Goal: Use online tool/utility: Utilize a website feature to perform a specific function

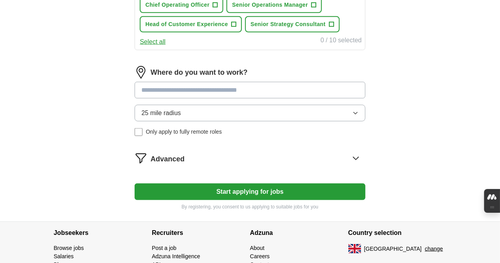
scroll to position [381, 0]
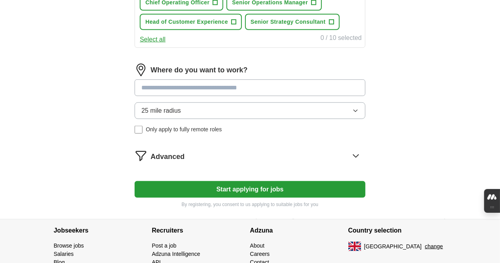
click at [302, 96] on input at bounding box center [250, 88] width 230 height 17
type input "******"
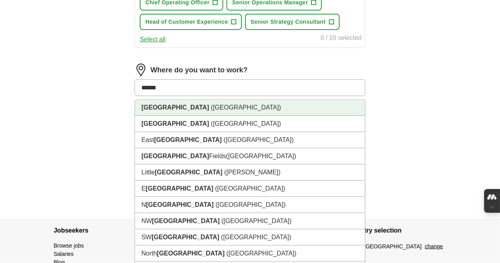
click at [292, 116] on li "[GEOGRAPHIC_DATA] ([GEOGRAPHIC_DATA])" at bounding box center [249, 108] width 229 height 16
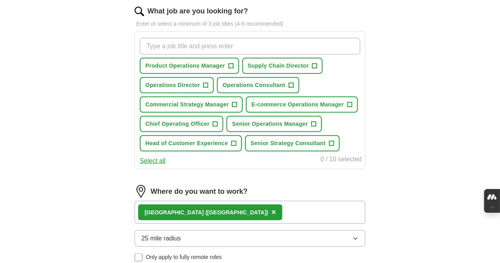
scroll to position [260, 0]
click at [284, 48] on input "What job are you looking for?" at bounding box center [250, 46] width 220 height 17
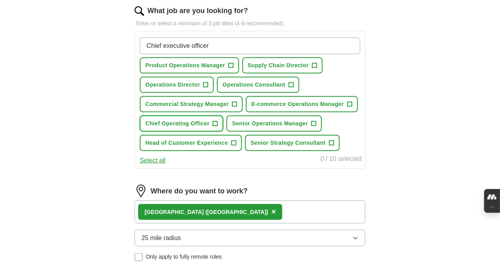
click at [218, 127] on span "+" at bounding box center [215, 124] width 5 height 6
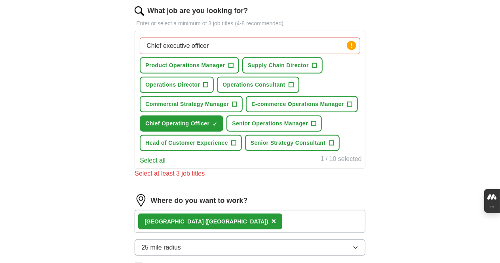
click at [267, 44] on input "Chief executive officer" at bounding box center [250, 46] width 220 height 17
type input "Chief"
click at [208, 82] on span "+" at bounding box center [205, 85] width 5 height 6
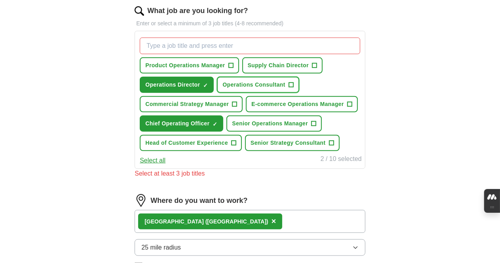
click at [288, 88] on span "+" at bounding box center [290, 85] width 5 height 6
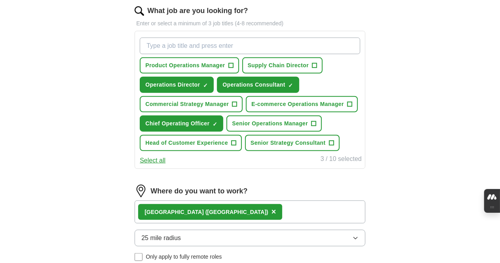
click at [268, 45] on input "What job are you looking for?" at bounding box center [250, 46] width 220 height 17
type input "c"
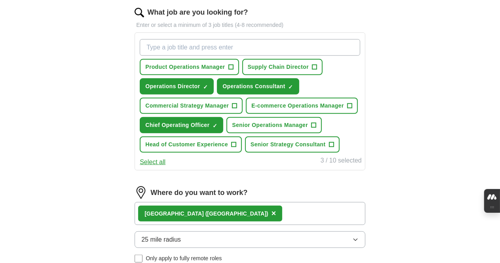
scroll to position [260, 0]
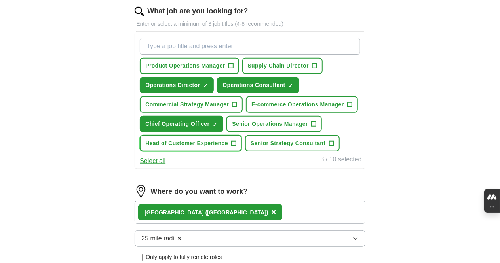
click at [236, 147] on span "+" at bounding box center [233, 143] width 5 height 6
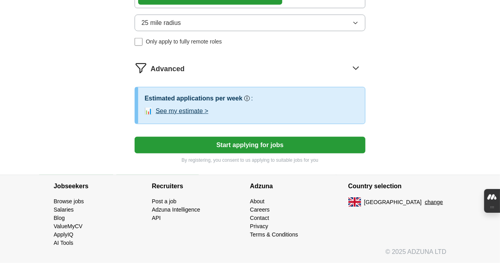
scroll to position [506, 0]
click at [204, 116] on button "See my estimate >" at bounding box center [181, 110] width 53 height 9
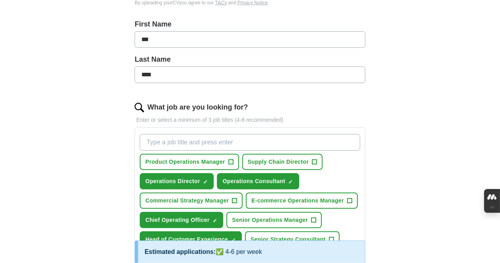
scroll to position [163, 0]
click at [246, 140] on input "What job are you looking for?" at bounding box center [250, 143] width 220 height 17
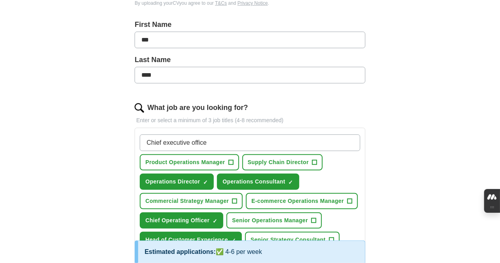
type input "Chief executive officer"
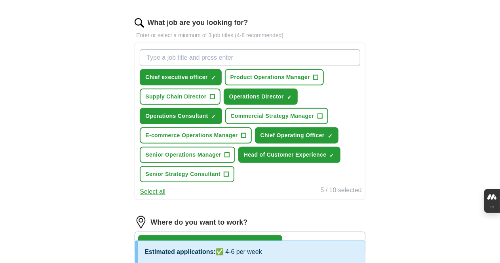
scroll to position [249, 0]
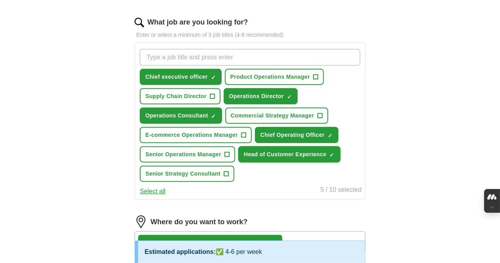
click at [0, 0] on span "×" at bounding box center [0, 0] width 0 height 0
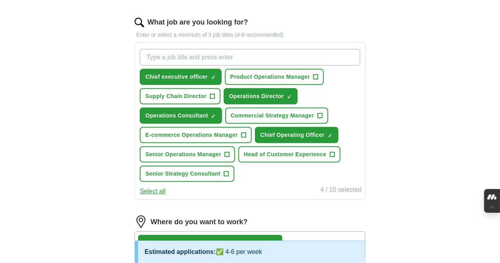
click at [268, 57] on input "What job are you looking for?" at bounding box center [250, 57] width 220 height 17
type input "VP of Operations"
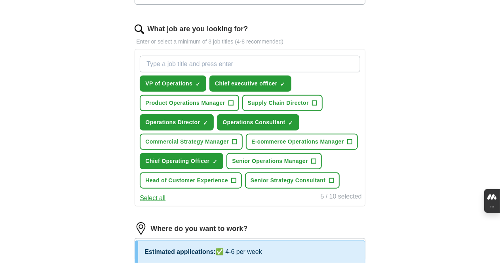
scroll to position [216, 0]
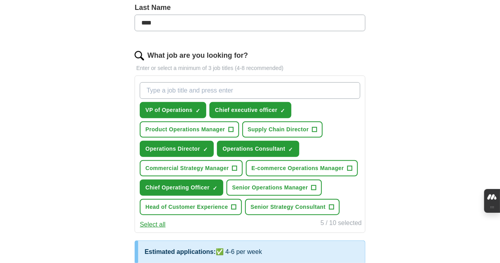
click at [246, 82] on input "What job are you looking for?" at bounding box center [250, 90] width 220 height 17
type input "Customer Experience Director"
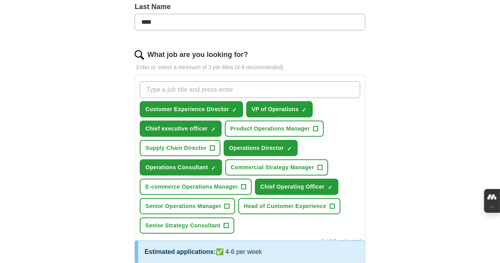
scroll to position [216, 0]
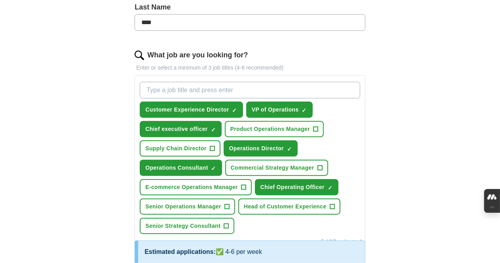
click at [263, 85] on input "What job are you looking for?" at bounding box center [250, 90] width 220 height 17
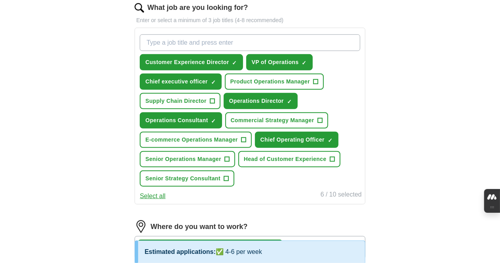
scroll to position [263, 0]
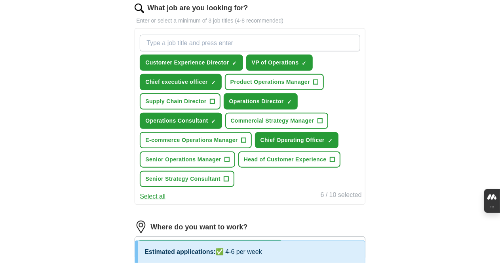
click at [214, 41] on input "What job are you looking for?" at bounding box center [250, 43] width 220 height 17
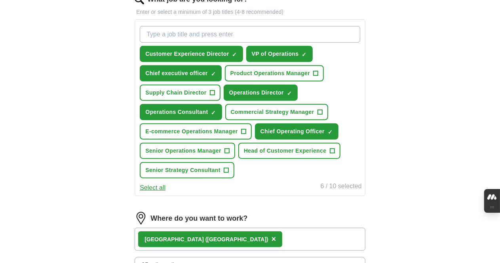
scroll to position [267, 0]
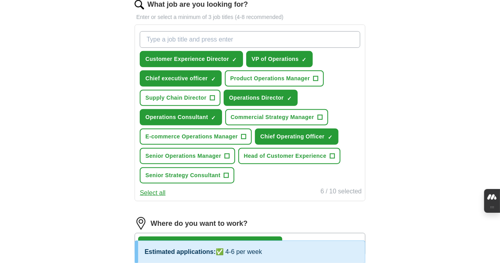
click at [261, 38] on input "What job are you looking for?" at bounding box center [250, 39] width 220 height 17
type input "C"
type input "Chief Commercial Officer"
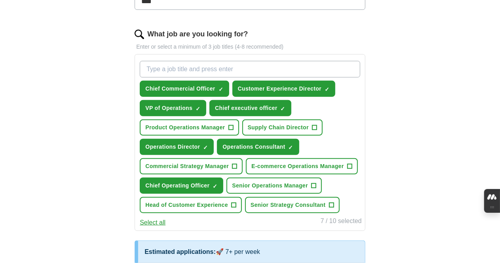
scroll to position [237, 0]
